Goal: Task Accomplishment & Management: Manage account settings

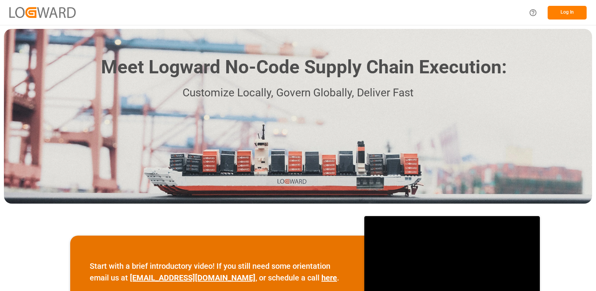
click at [567, 12] on button "Log In" at bounding box center [567, 13] width 39 height 14
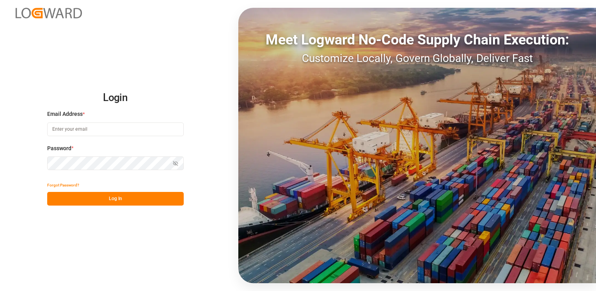
type input "[PERSON_NAME][EMAIL_ADDRESS][DOMAIN_NAME]"
click at [115, 198] on button "Log In" at bounding box center [115, 199] width 137 height 14
